Goal: Communication & Community: Connect with others

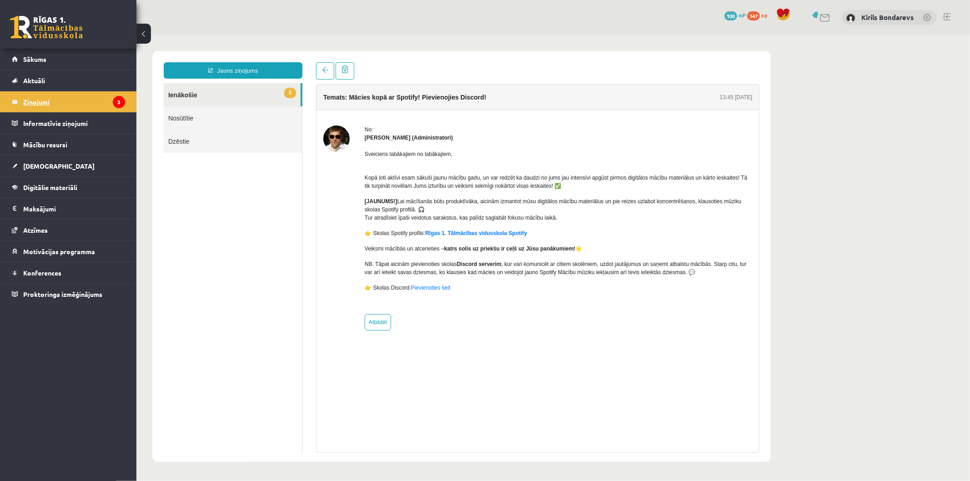
click at [63, 93] on legend "Ziņojumi 3" at bounding box center [74, 101] width 102 height 21
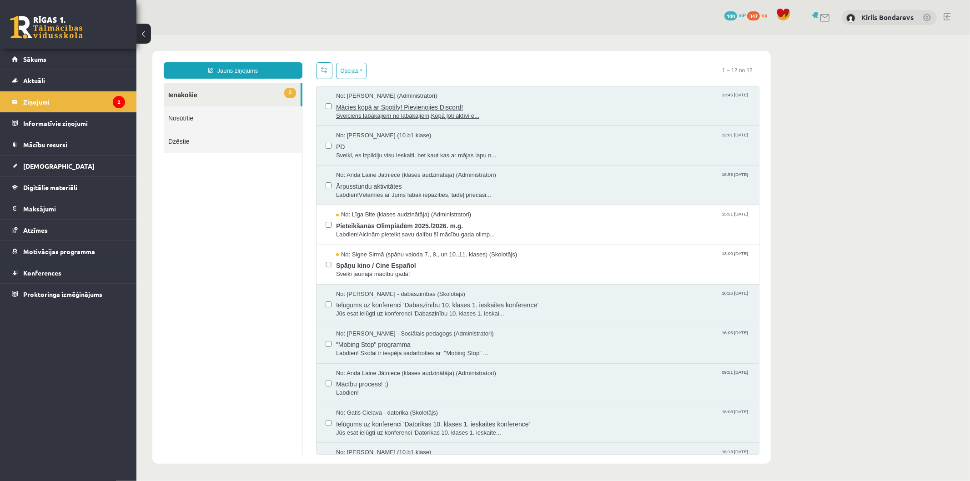
click at [397, 111] on div "Mācies kopā ar Spotify! Pievienojies Discord! Sveiciens labākajiem no labākajie…" at bounding box center [543, 110] width 414 height 20
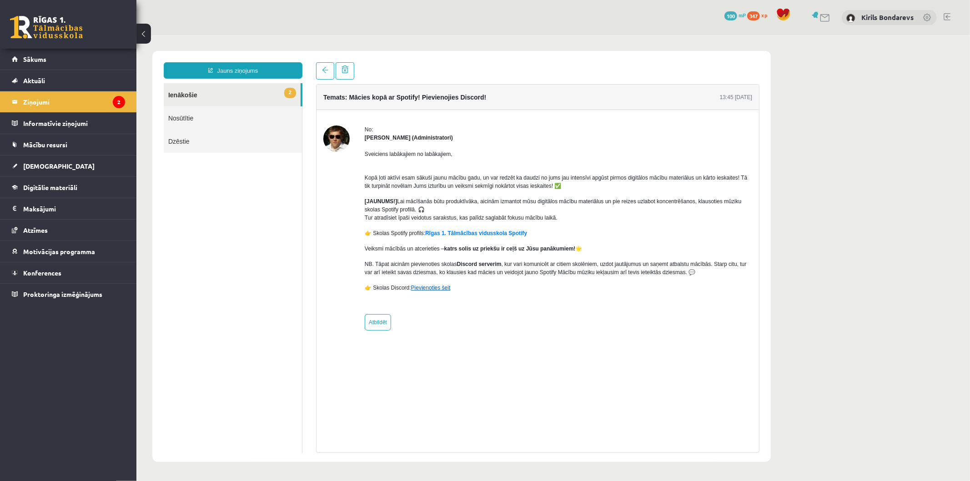
click at [433, 284] on link "Pievienoties šeit" at bounding box center [431, 287] width 40 height 6
click at [437, 287] on link "Pievienoties šeit" at bounding box center [431, 287] width 40 height 6
click at [435, 291] on p "👉 Skolas Discord: Pievienoties šeit" at bounding box center [557, 287] width 387 height 8
click at [433, 287] on link "Pievienoties šeit" at bounding box center [431, 287] width 40 height 6
click at [869, 10] on div "Kirils Bondarevs" at bounding box center [889, 17] width 95 height 15
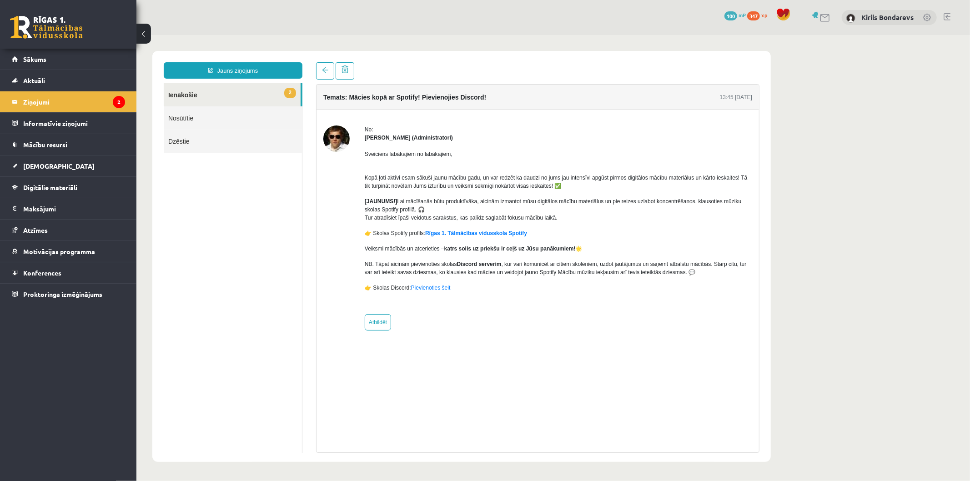
click at [857, 16] on div "Kirils Bondarevs" at bounding box center [889, 17] width 95 height 15
click at [885, 17] on link "Kirils Bondarevs" at bounding box center [887, 17] width 52 height 9
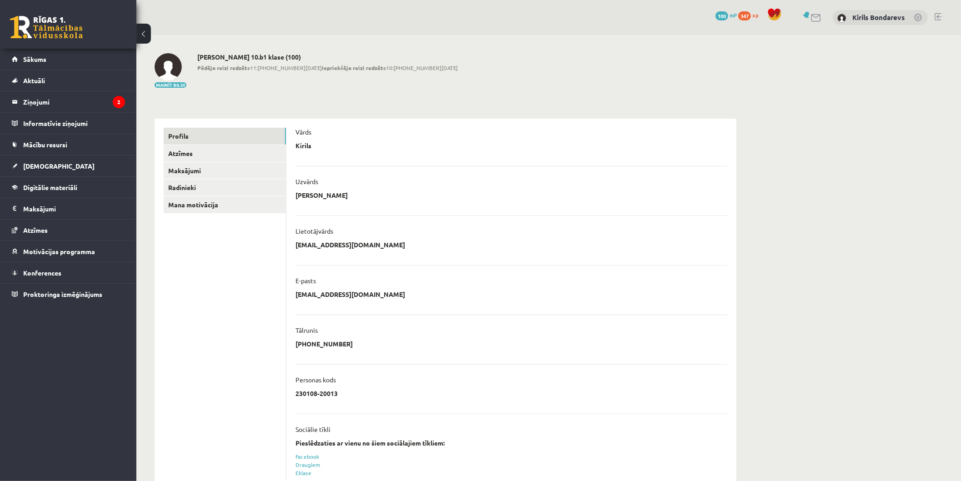
scroll to position [67, 0]
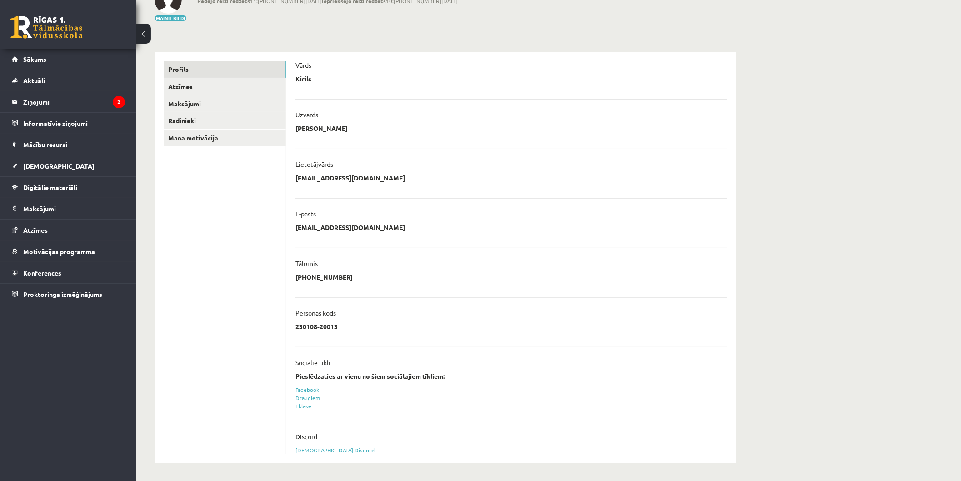
click at [310, 446] on div "Sasaistīt Discord" at bounding box center [512, 450] width 432 height 8
click at [315, 452] on link "Sasaistīt Discord" at bounding box center [335, 450] width 79 height 7
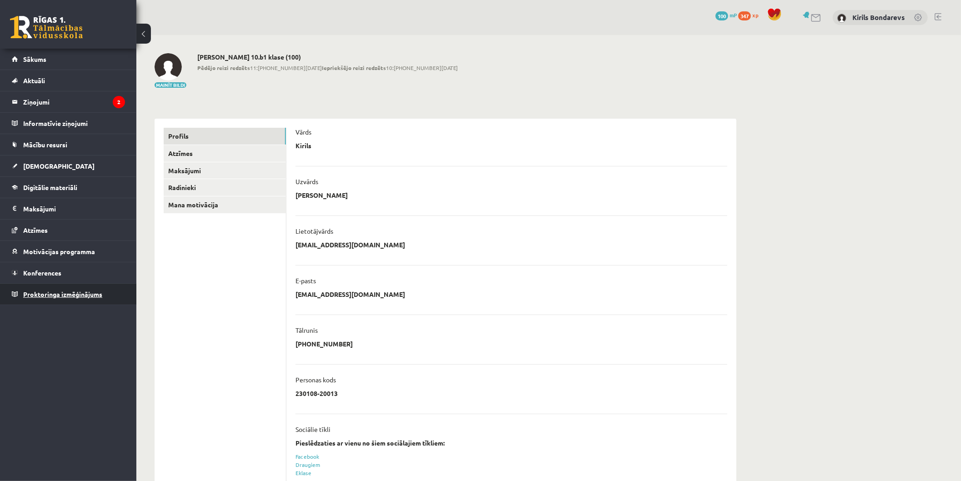
click at [51, 296] on span "Proktoringa izmēģinājums" at bounding box center [62, 294] width 79 height 8
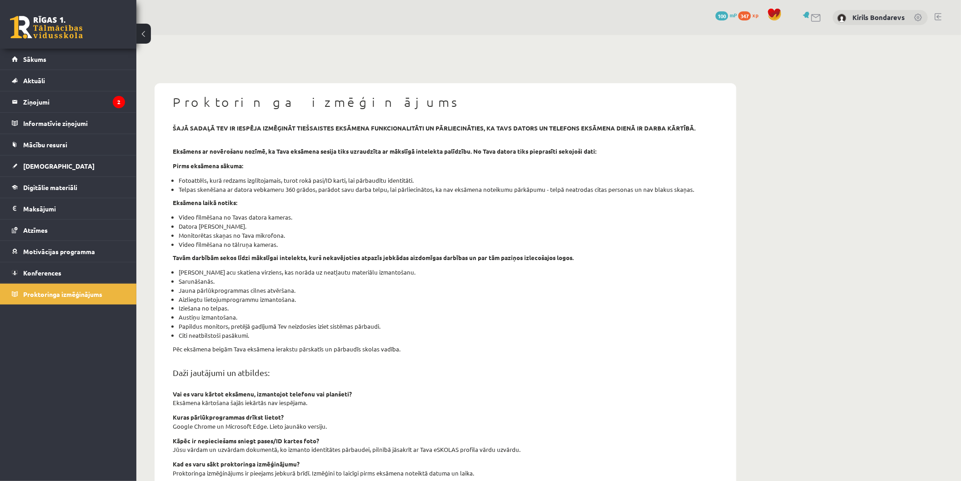
scroll to position [146, 0]
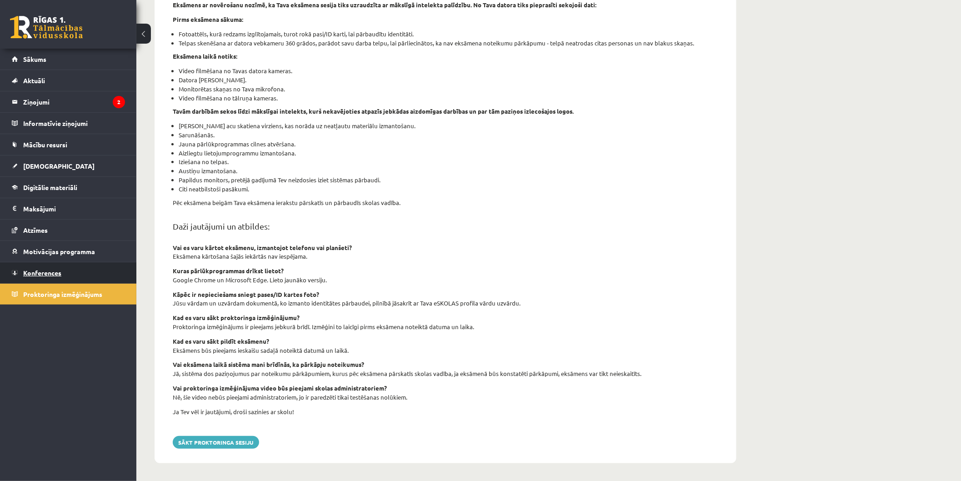
click at [62, 280] on link "Konferences" at bounding box center [68, 272] width 113 height 21
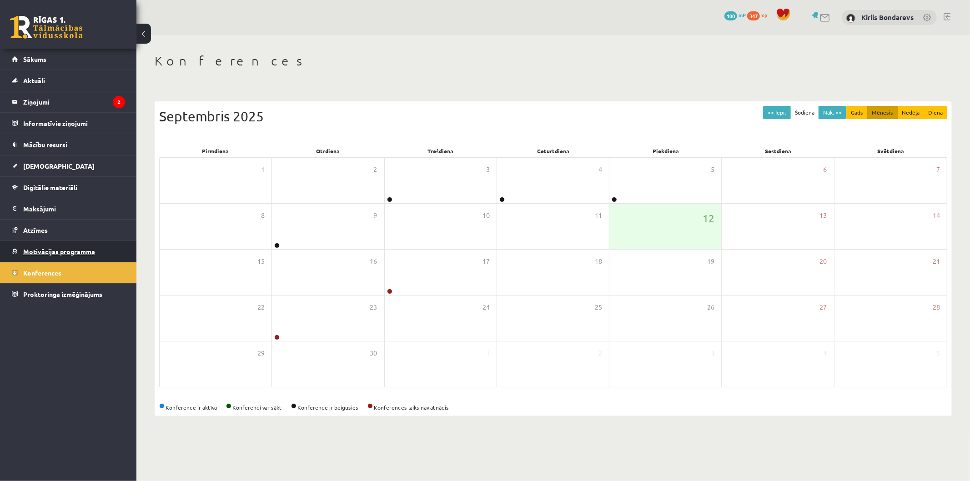
click at [46, 255] on link "Motivācijas programma" at bounding box center [68, 251] width 113 height 21
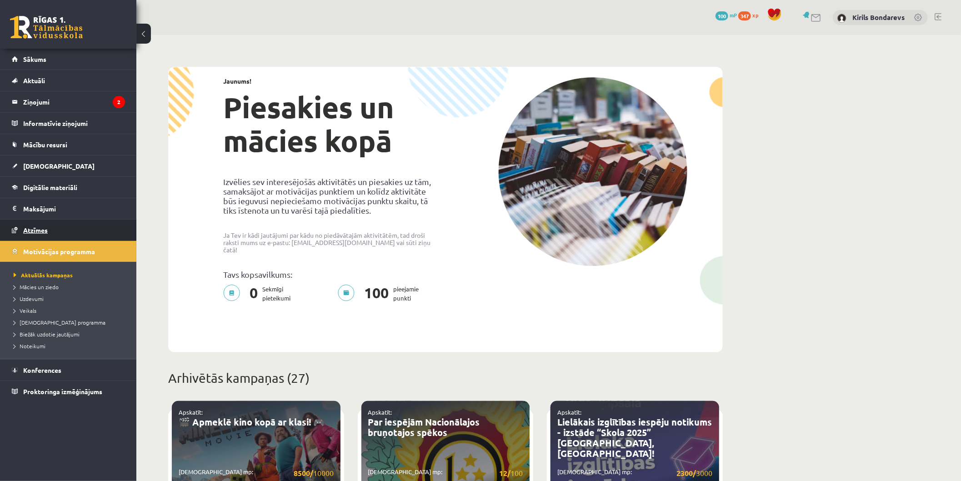
click at [33, 233] on span "Atzīmes" at bounding box center [35, 230] width 25 height 8
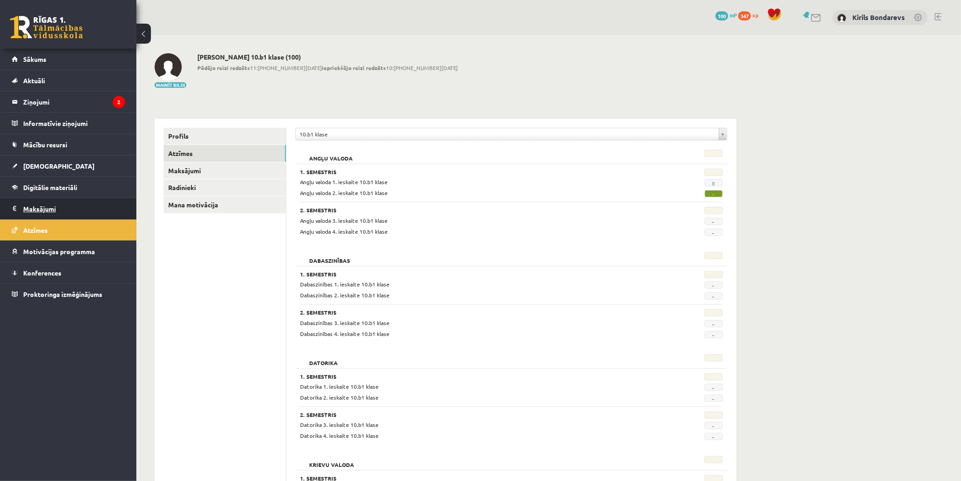
click at [47, 208] on legend "Maksājumi 0" at bounding box center [74, 208] width 102 height 21
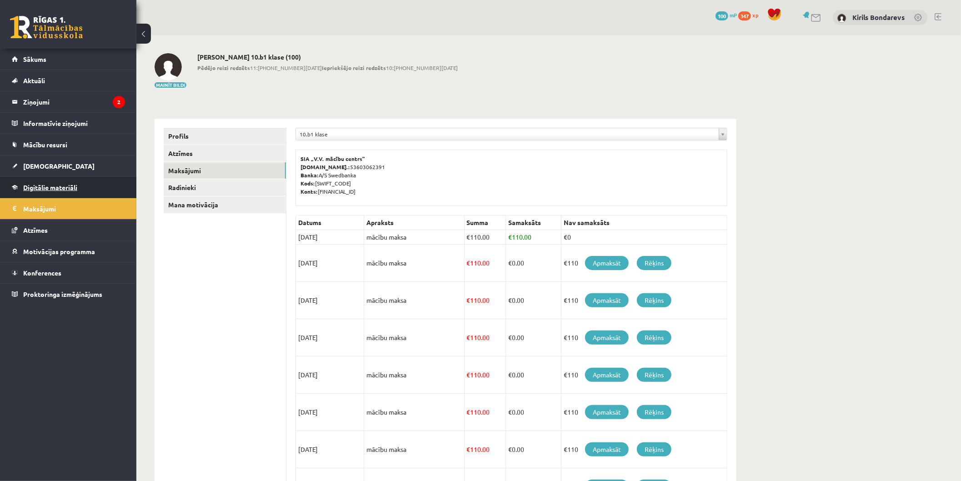
click at [41, 191] on link "Digitālie materiāli" at bounding box center [68, 187] width 113 height 21
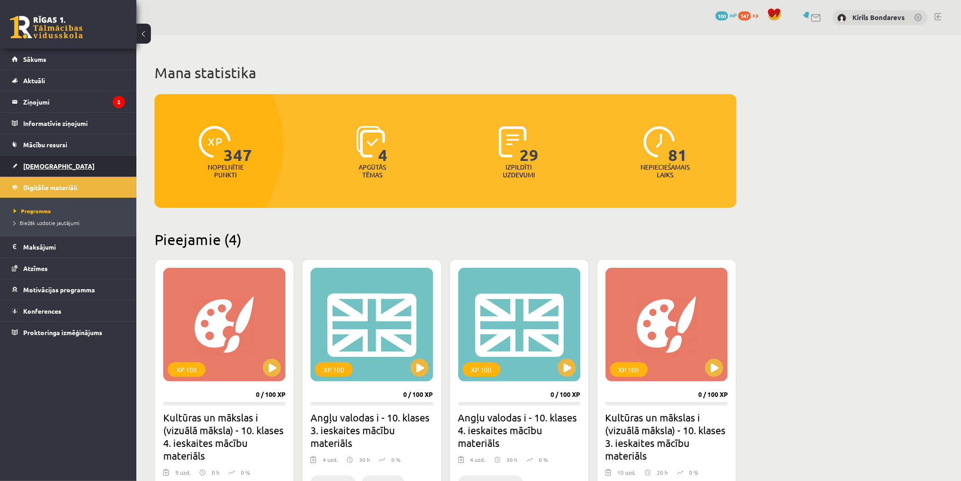
click at [34, 171] on link "[DEMOGRAPHIC_DATA]" at bounding box center [68, 166] width 113 height 21
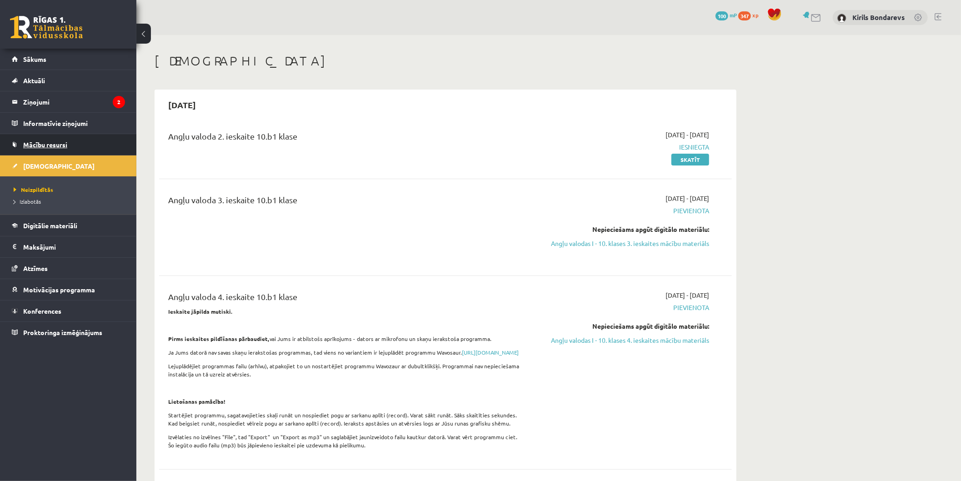
click at [48, 148] on link "Mācību resursi" at bounding box center [68, 144] width 113 height 21
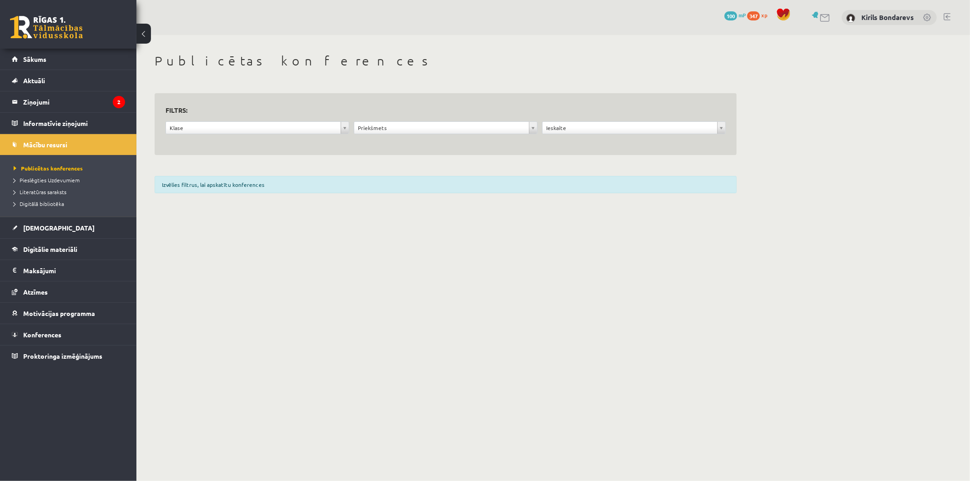
click at [829, 14] on link at bounding box center [825, 18] width 11 height 8
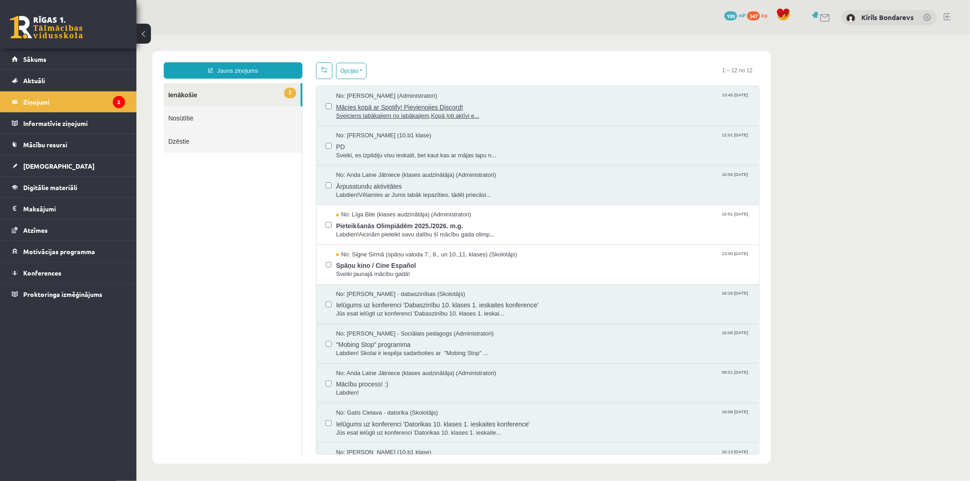
click at [397, 105] on span "Mācies kopā ar Spotify! Pievienojies Discord!" at bounding box center [543, 105] width 414 height 11
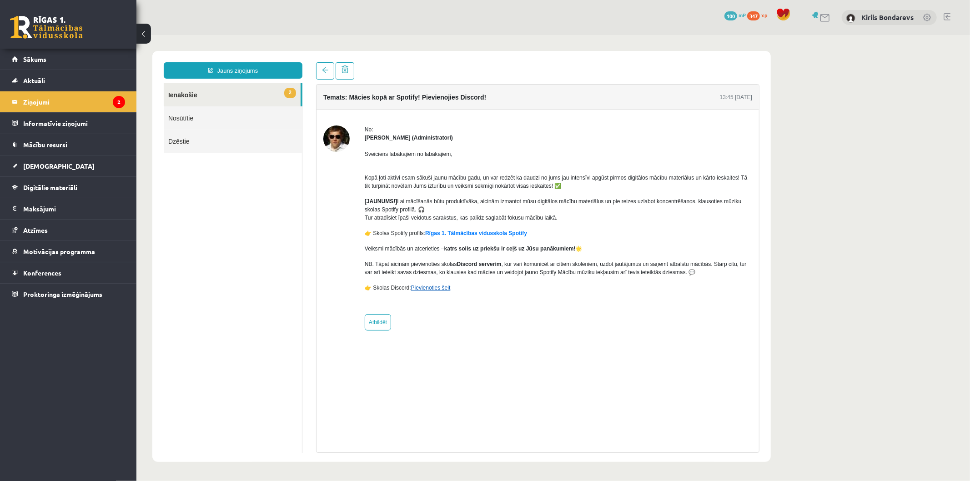
click at [420, 288] on link "Pievienoties šeit" at bounding box center [431, 287] width 40 height 6
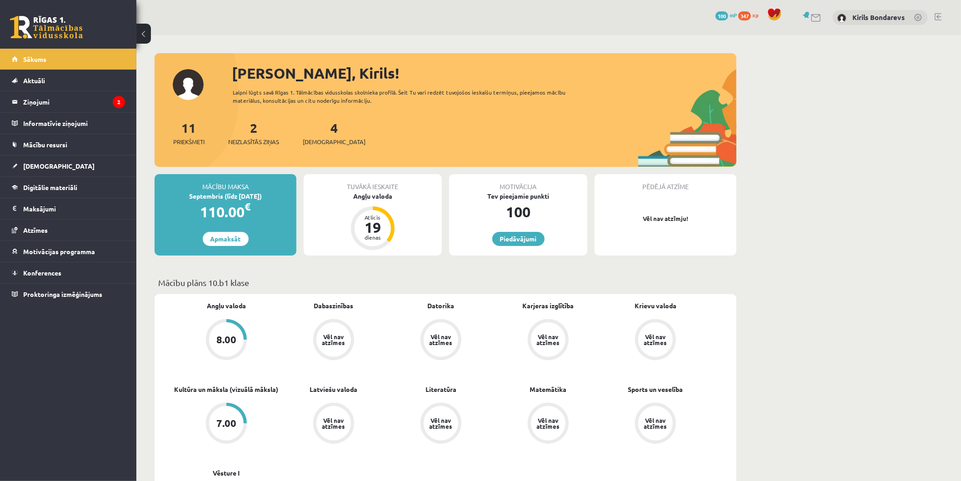
click at [842, 14] on img at bounding box center [842, 18] width 9 height 9
click at [840, 16] on img at bounding box center [842, 18] width 9 height 9
click at [850, 21] on div "Kirils Bondarevs" at bounding box center [880, 17] width 95 height 15
click at [855, 18] on link "Kirils Bondarevs" at bounding box center [879, 17] width 52 height 9
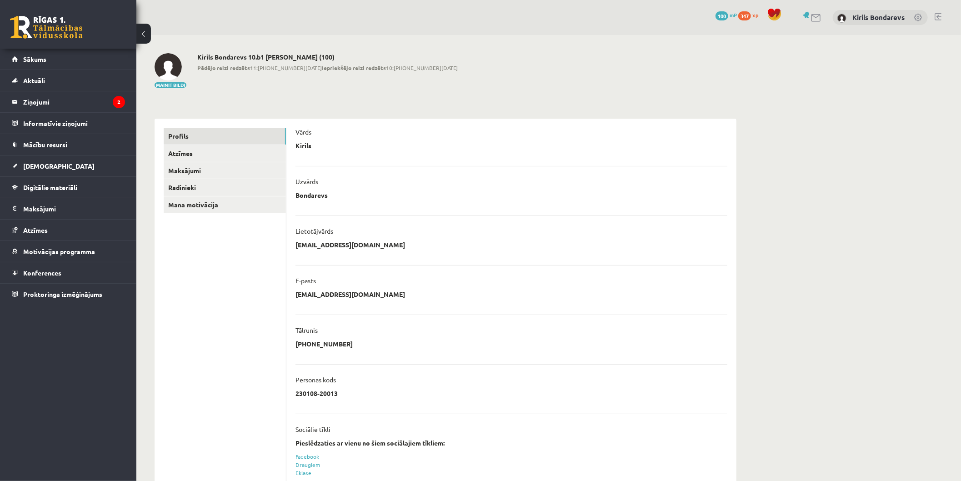
scroll to position [73, 0]
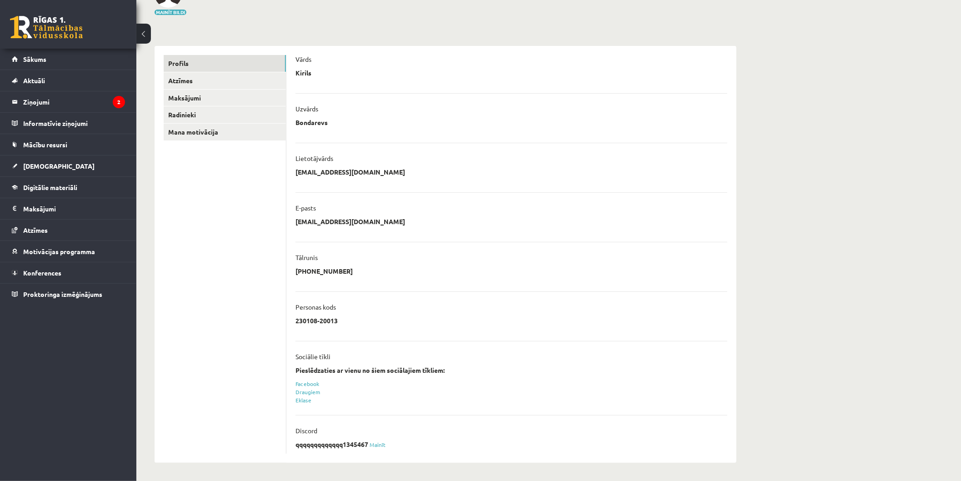
click at [297, 431] on p "Discord" at bounding box center [307, 431] width 22 height 8
click at [181, 115] on link "Radinieki" at bounding box center [225, 114] width 122 height 17
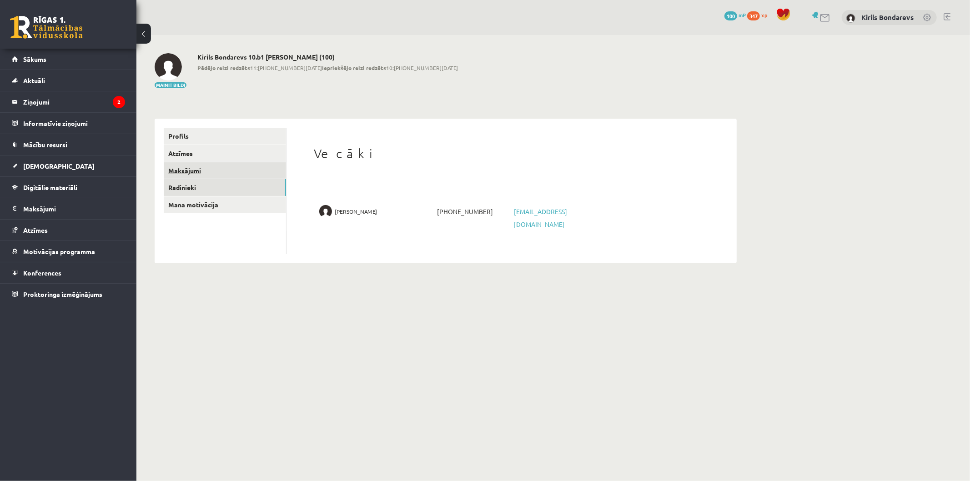
click at [193, 167] on link "Maksājumi" at bounding box center [225, 170] width 122 height 17
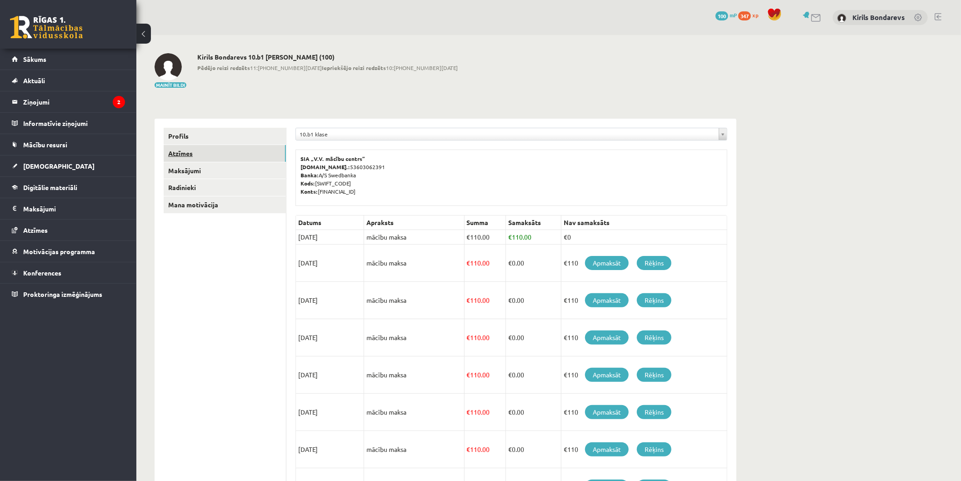
click at [180, 152] on link "Atzīmes" at bounding box center [225, 153] width 122 height 17
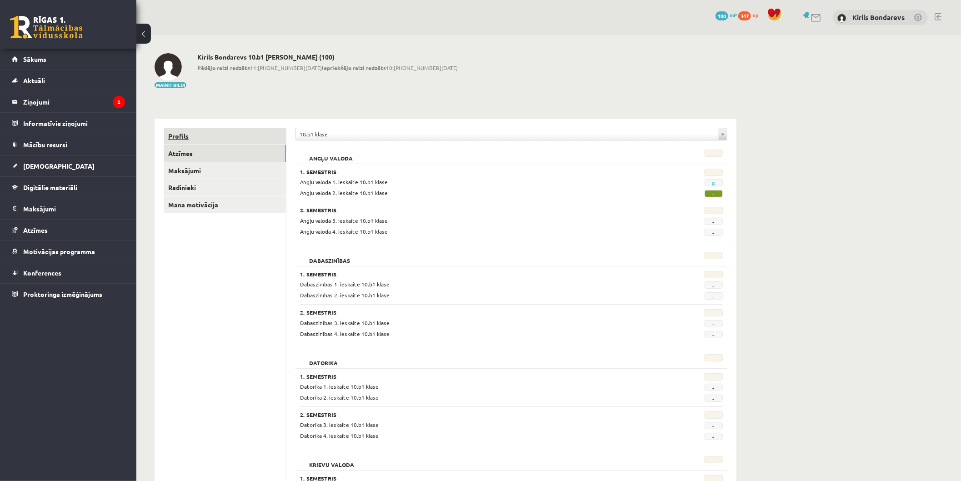
click at [177, 139] on link "Profils" at bounding box center [225, 136] width 122 height 17
